Goal: Task Accomplishment & Management: Complete application form

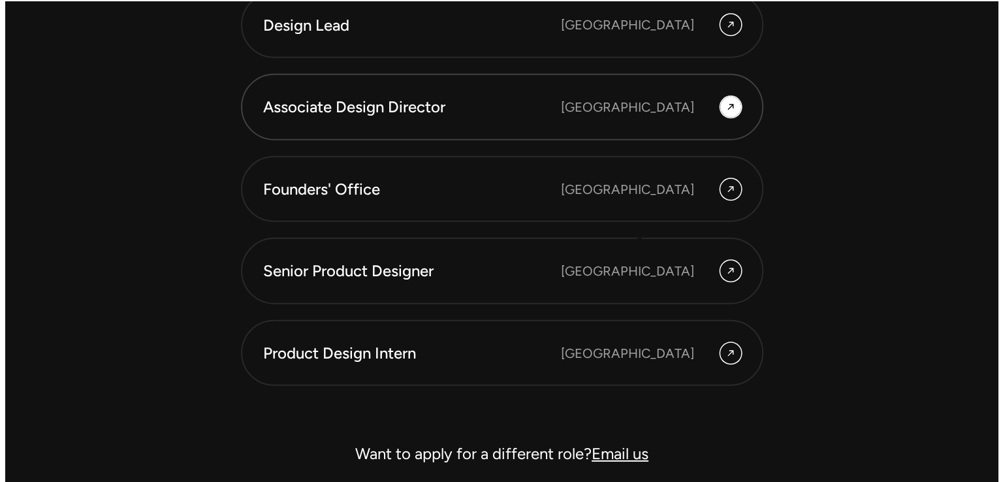
scroll to position [3698, 0]
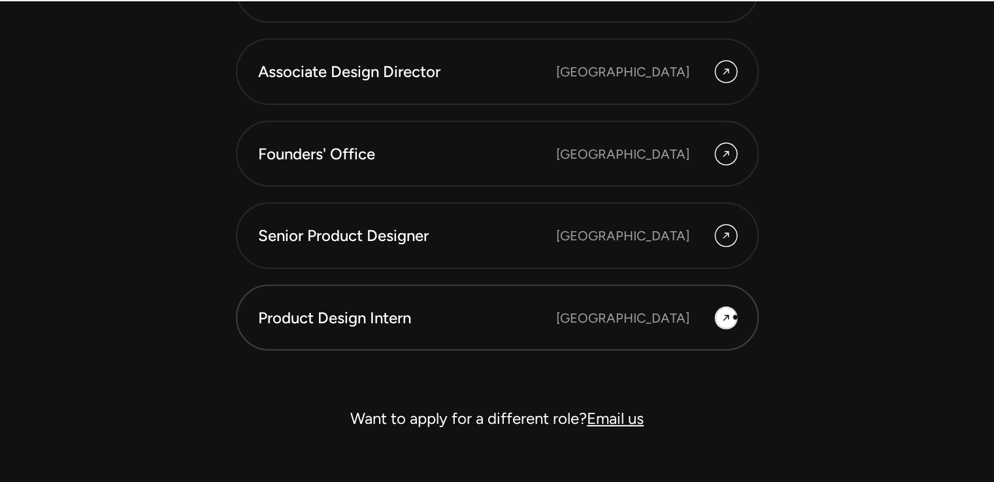
click at [729, 316] on icon at bounding box center [725, 318] width 10 height 16
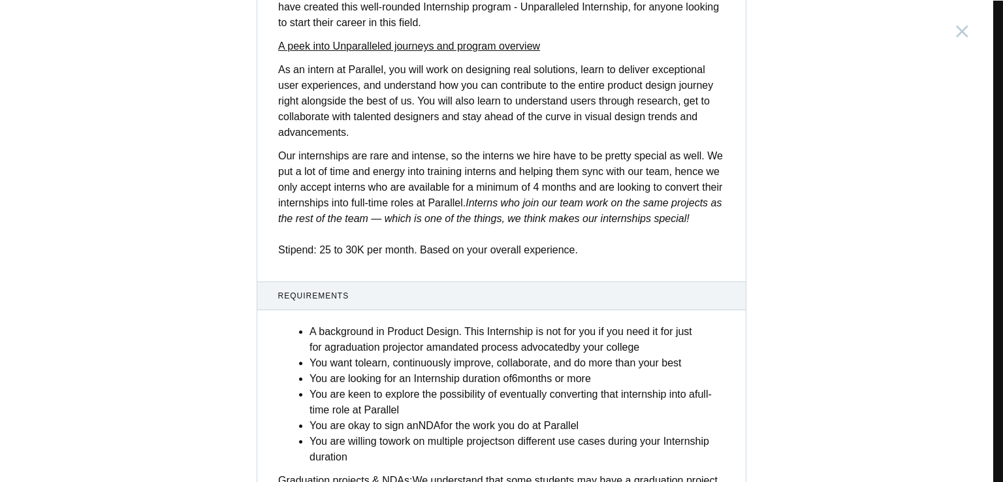
scroll to position [507, 0]
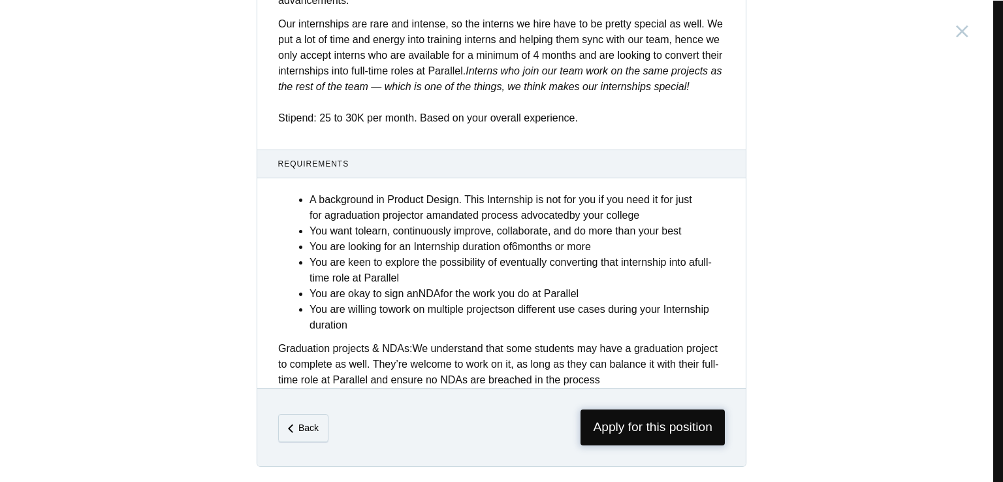
click at [651, 417] on span "Apply for this position" at bounding box center [653, 428] width 144 height 36
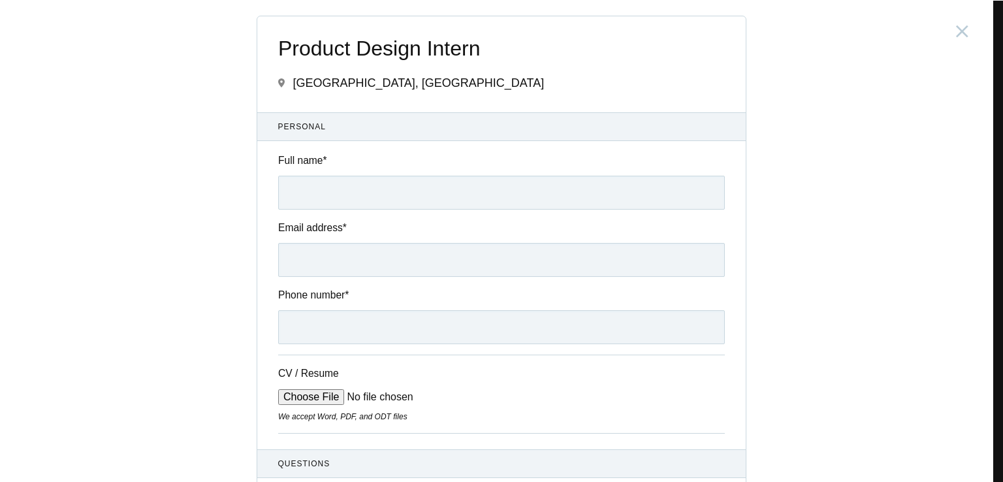
click at [398, 194] on input "Full name *" at bounding box center [501, 193] width 447 height 34
click at [303, 393] on input "CV / Resume" at bounding box center [377, 397] width 198 height 16
type input "C:\fakepath\SiddhantChhallani.pdf"
click at [333, 187] on input "Full name *" at bounding box center [501, 193] width 447 height 34
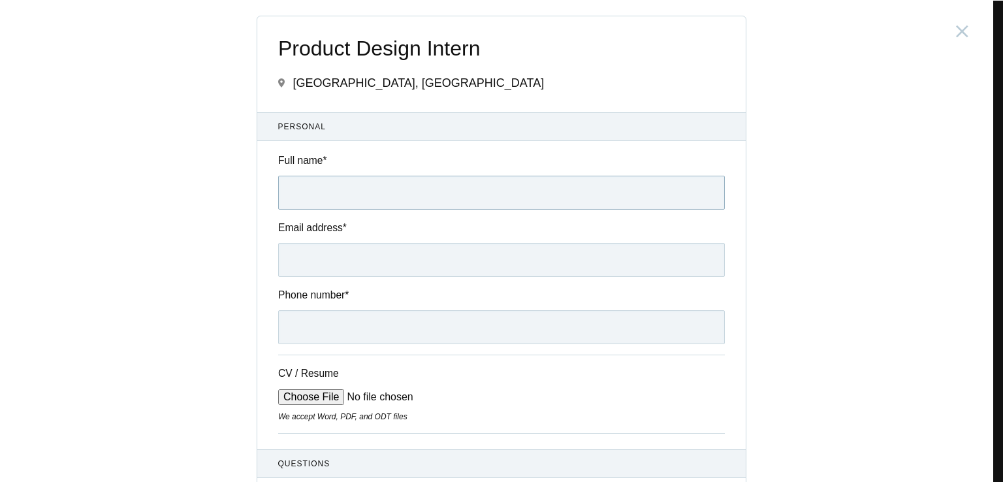
type input "[PERSON_NAME]"
type input "[EMAIL_ADDRESS][DOMAIN_NAME]"
type input "[PHONE_NUMBER]"
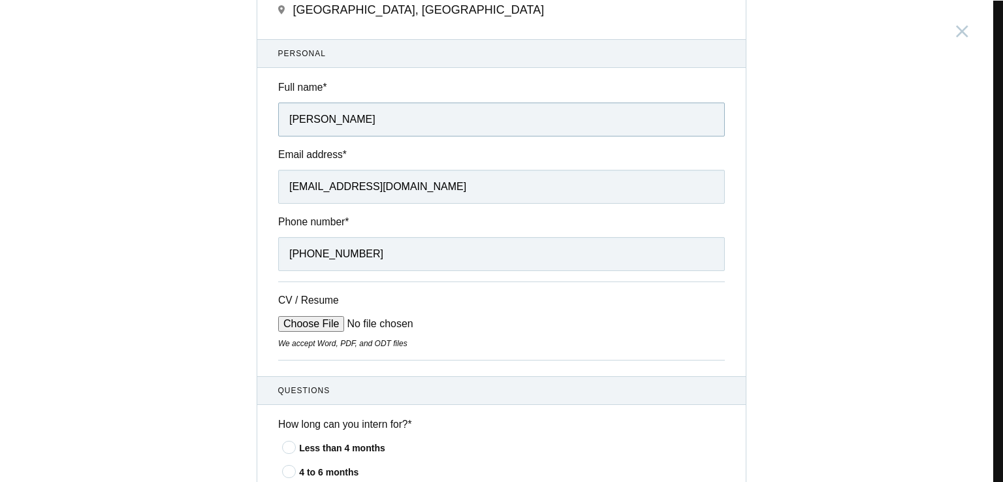
scroll to position [327, 0]
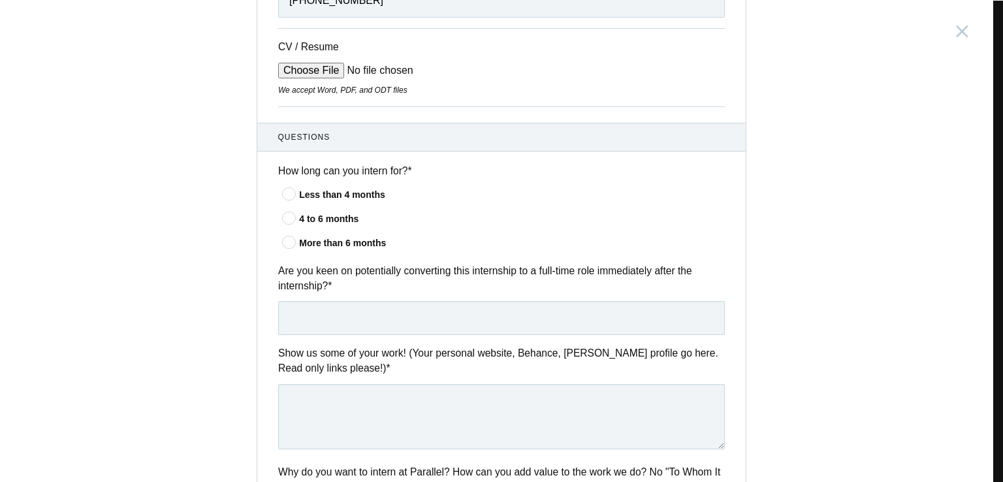
click at [286, 189] on icon at bounding box center [290, 193] width 24 height 8
click at [0, 0] on input"] "Less than 4 months" at bounding box center [0, 0] width 0 height 0
click at [331, 325] on input "text" at bounding box center [501, 318] width 447 height 34
type input "Yes"
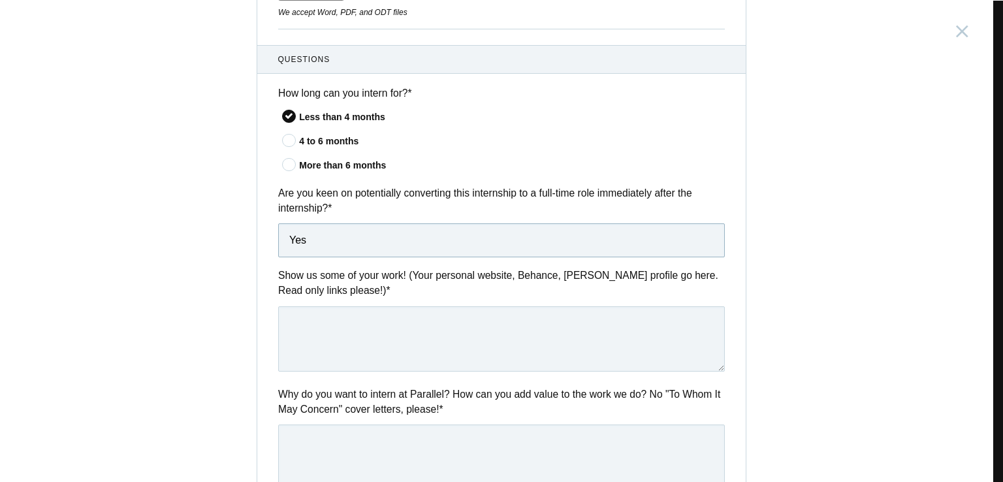
scroll to position [523, 0]
